Goal: Entertainment & Leisure: Consume media (video, audio)

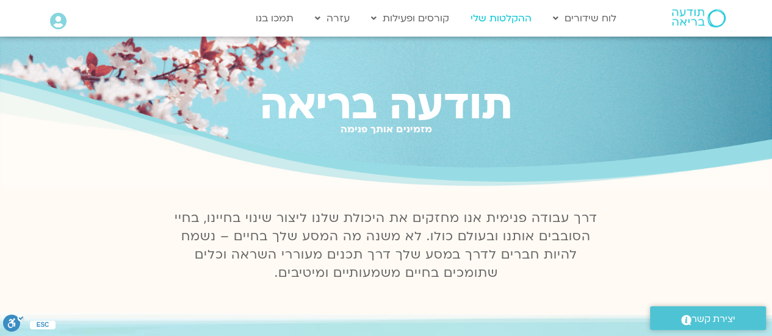
click at [478, 21] on link "ההקלטות שלי" at bounding box center [500, 18] width 73 height 23
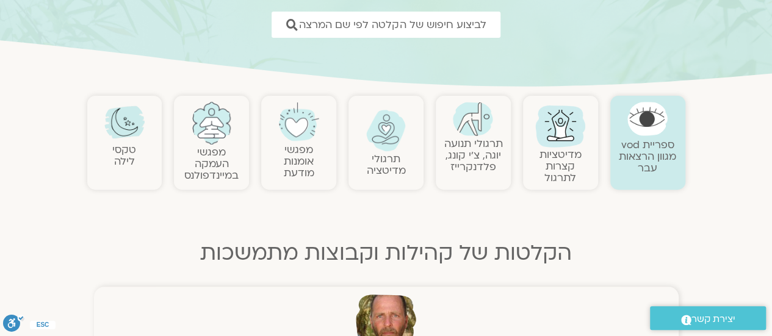
scroll to position [122, 0]
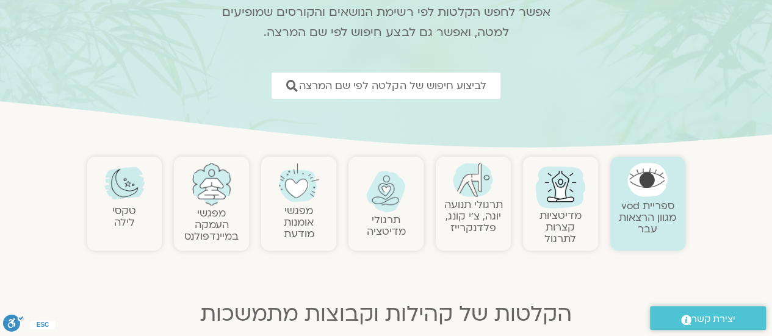
click at [140, 211] on h2 "טקסי לילה" at bounding box center [124, 216] width 63 height 23
click at [124, 200] on img at bounding box center [124, 183] width 40 height 40
click at [388, 190] on img at bounding box center [386, 191] width 40 height 41
click at [372, 205] on img at bounding box center [386, 191] width 40 height 41
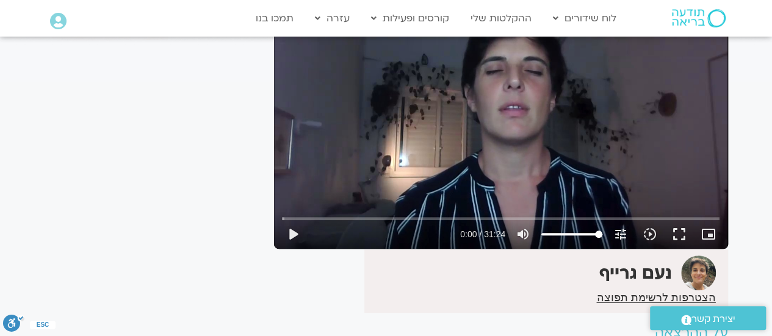
scroll to position [71, 0]
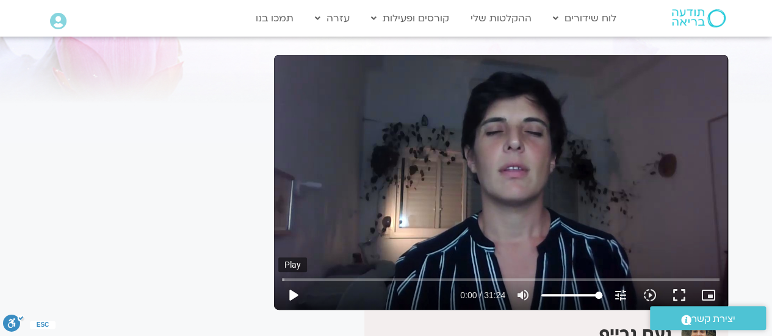
click at [290, 287] on button "play_arrow" at bounding box center [292, 295] width 29 height 29
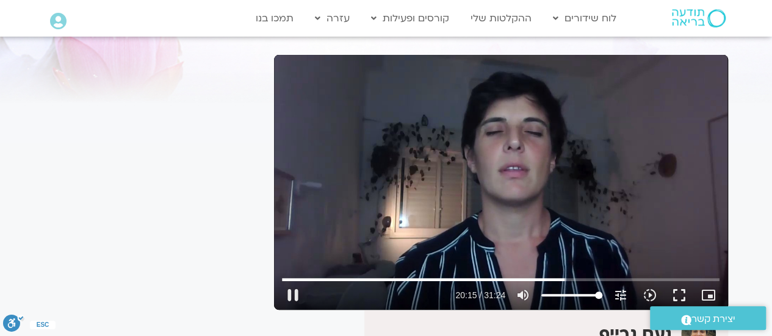
type input "1215.114977"
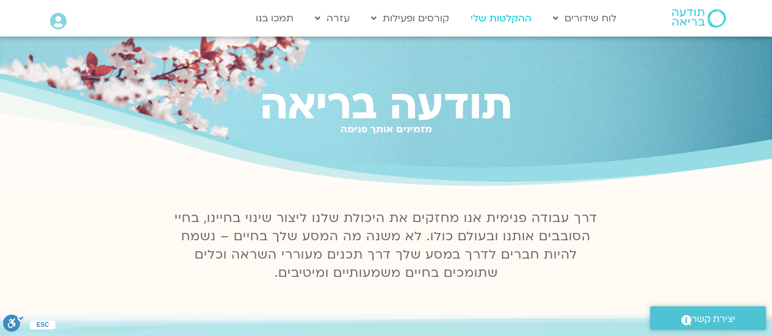
click at [510, 15] on link "ההקלטות שלי" at bounding box center [500, 18] width 73 height 23
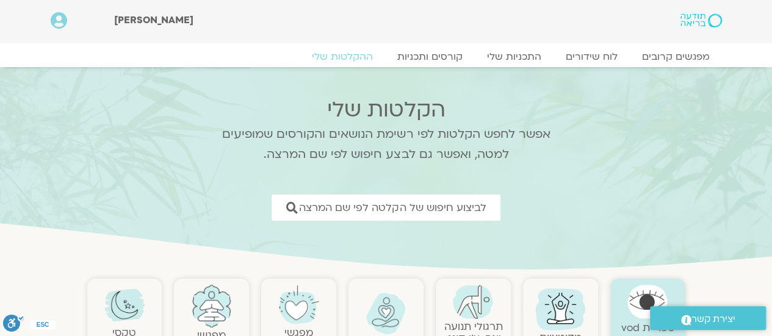
scroll to position [183, 0]
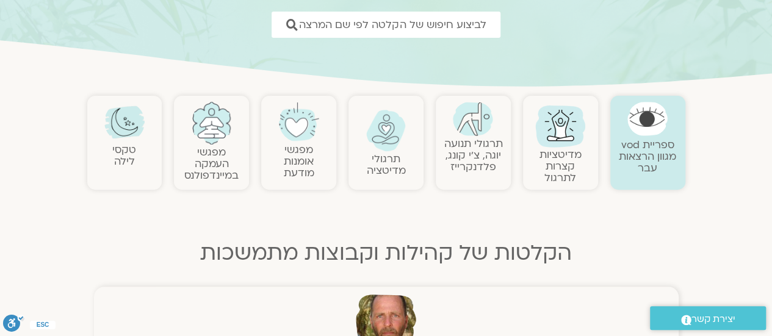
click at [140, 139] on link at bounding box center [124, 122] width 63 height 40
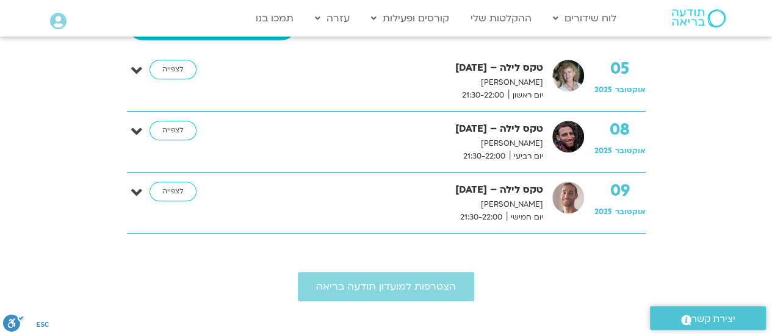
scroll to position [366, 0]
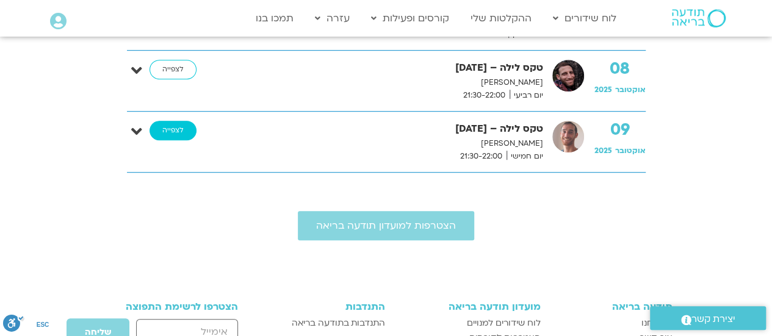
click at [168, 126] on link "לצפייה" at bounding box center [172, 131] width 47 height 20
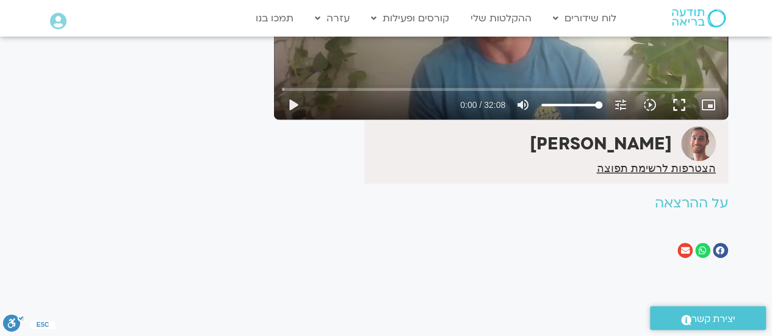
scroll to position [140, 0]
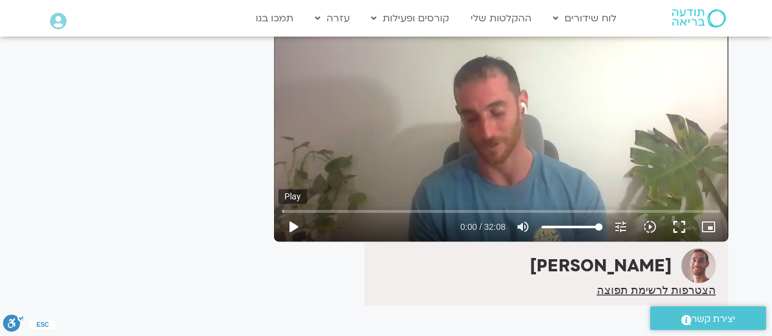
click at [291, 225] on button "play_arrow" at bounding box center [292, 226] width 29 height 29
type input "917.508081"
click at [278, 212] on button "pause" at bounding box center [292, 226] width 29 height 29
click at [488, 207] on div "Skip Ad 14:52 play_arrow 15:17 / 32:08 volume_up Mute tune Resolution Auto 720p…" at bounding box center [500, 222] width 445 height 40
click at [460, 173] on div "Skip Ad 15:03 play_arrow 15:17 / 32:08 volume_up Mute tune Resolution Auto 720p…" at bounding box center [501, 114] width 454 height 255
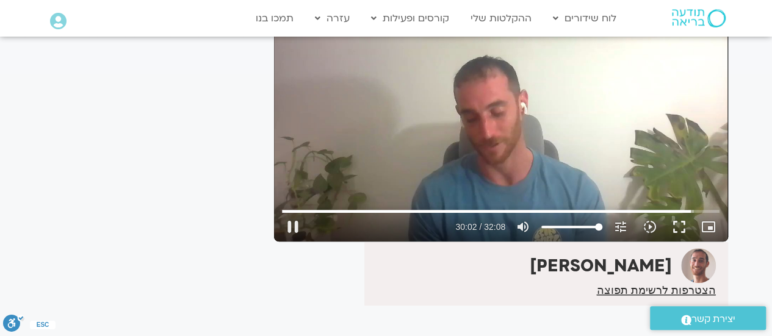
type input "1802.276635"
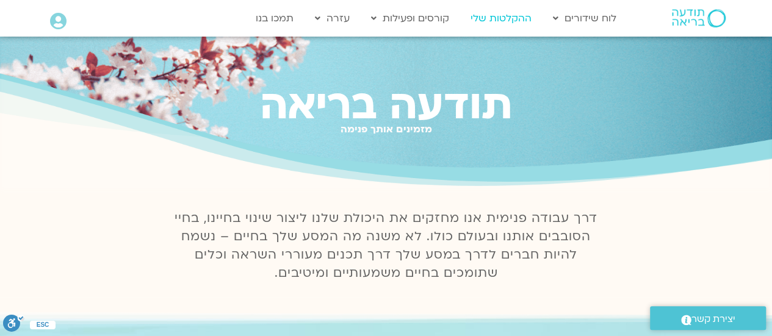
click at [505, 13] on link "ההקלטות שלי" at bounding box center [500, 18] width 73 height 23
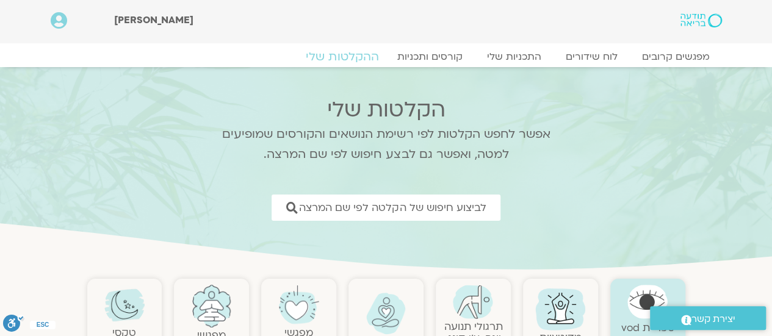
click at [341, 54] on link "ההקלטות שלי" at bounding box center [342, 56] width 103 height 15
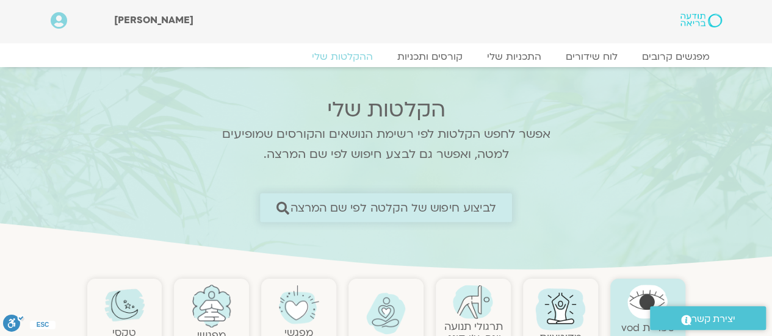
scroll to position [122, 0]
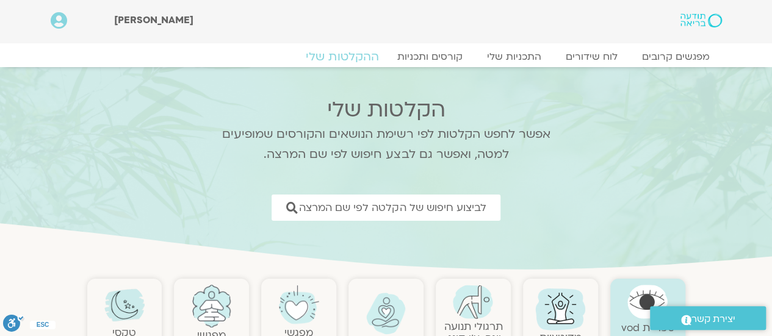
click at [362, 51] on link "ההקלטות שלי" at bounding box center [342, 56] width 103 height 15
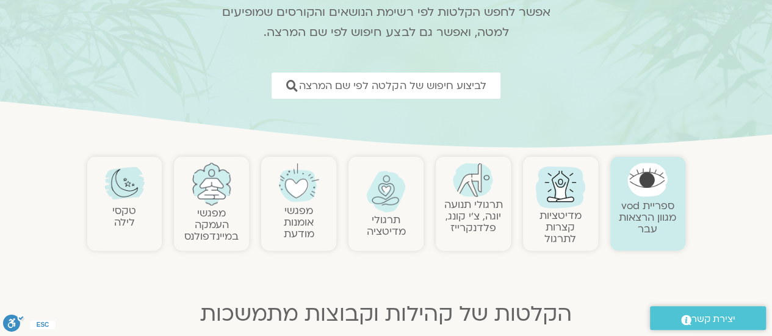
scroll to position [183, 0]
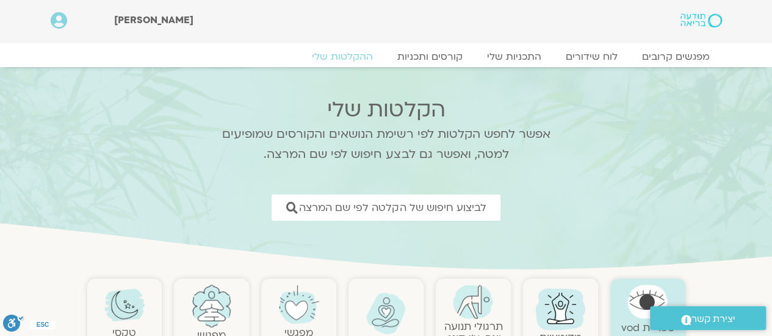
click at [123, 308] on img at bounding box center [124, 305] width 40 height 40
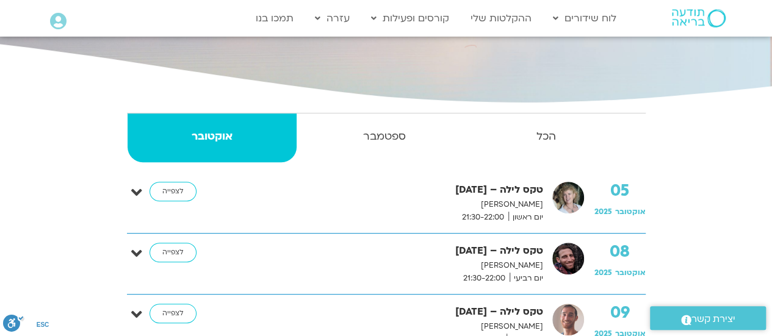
scroll to position [305, 0]
